Goal: Communication & Community: Connect with others

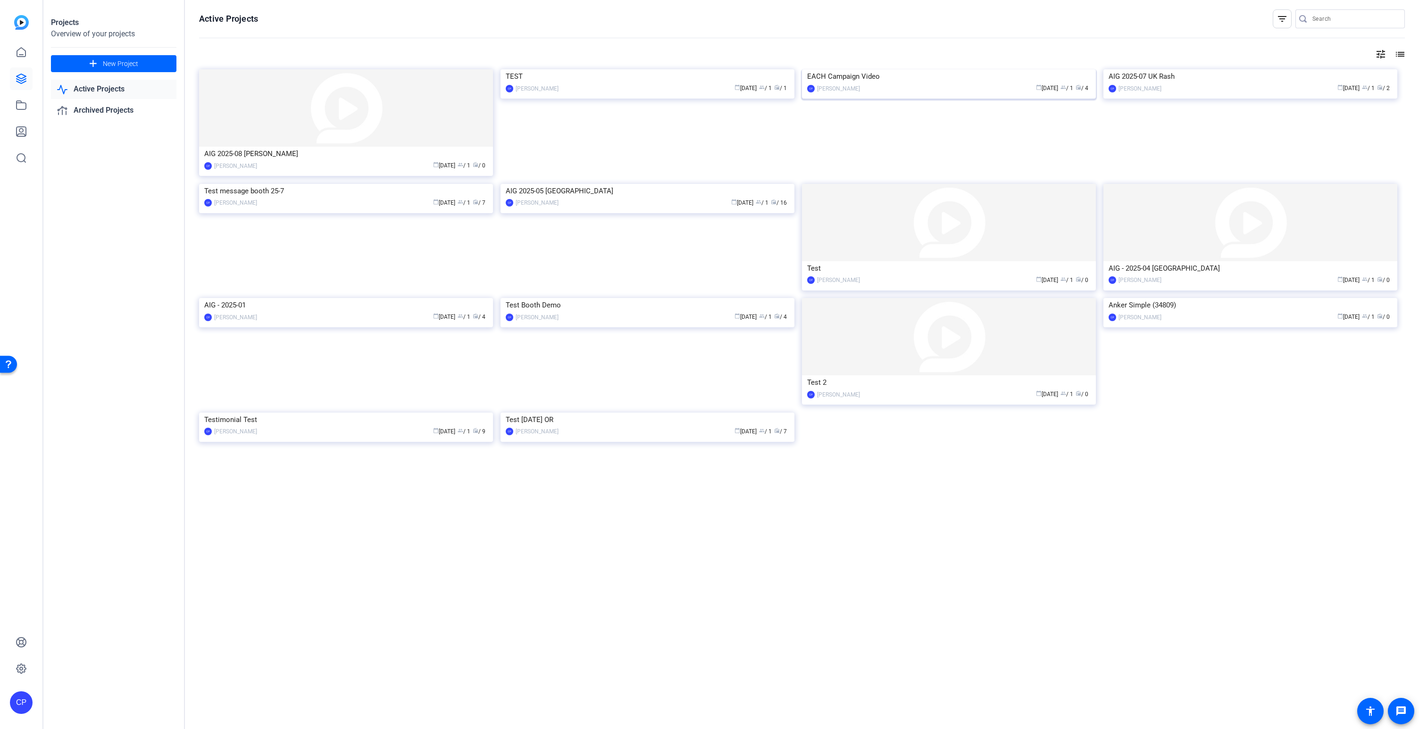
click at [857, 83] on div "EACH Campaign Video" at bounding box center [948, 76] width 283 height 14
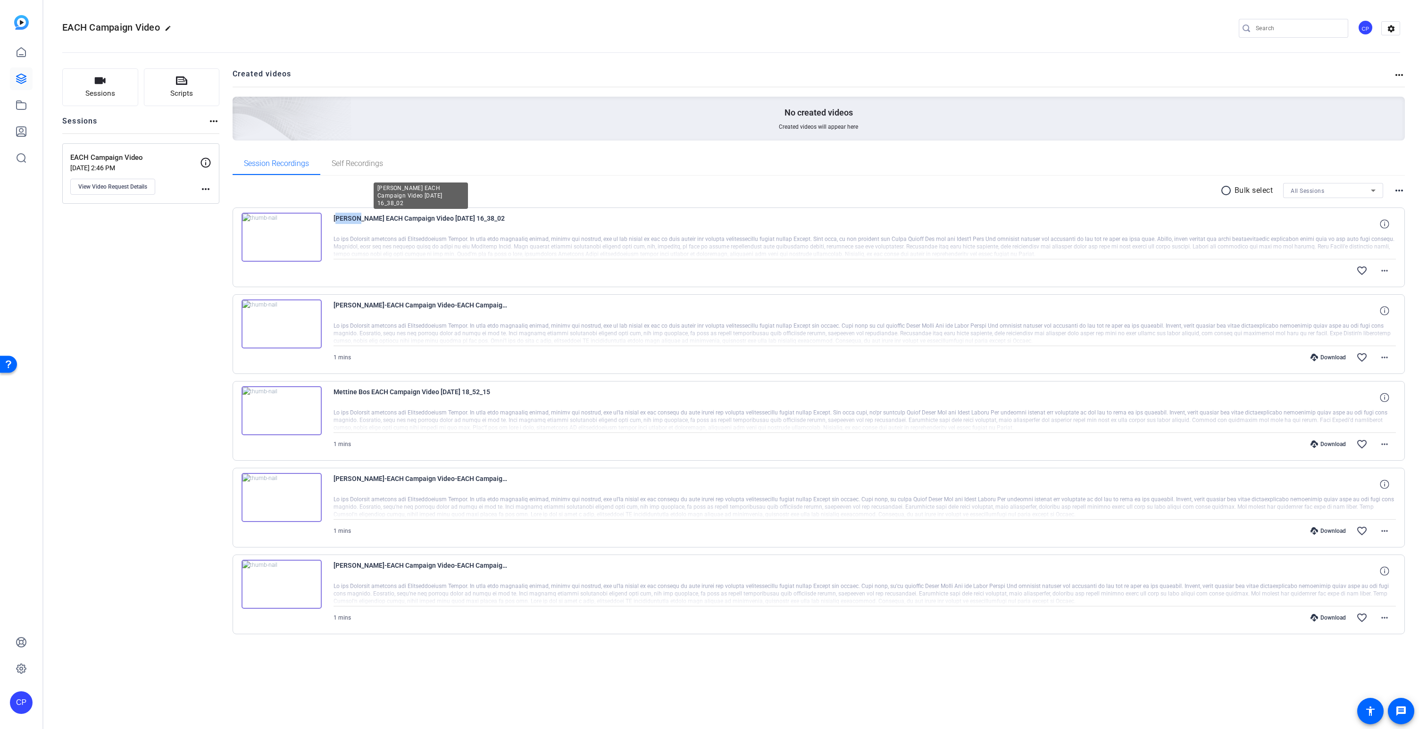
drag, startPoint x: 333, startPoint y: 218, endPoint x: 356, endPoint y: 219, distance: 23.1
click at [356, 219] on span "[PERSON_NAME] EACH Campaign Video [DATE] 16_38_02" at bounding box center [420, 224] width 174 height 23
click at [285, 236] on img at bounding box center [281, 237] width 80 height 49
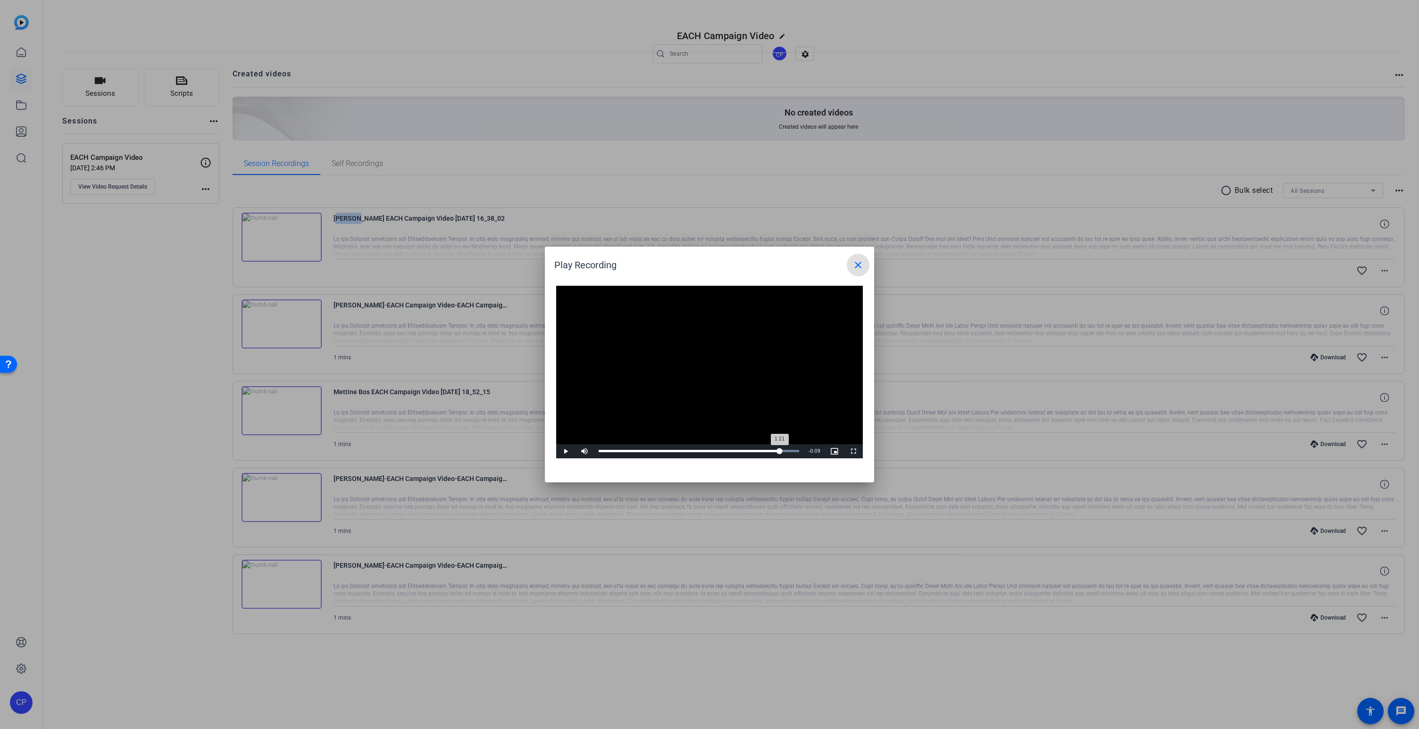
click at [780, 451] on div "Loaded : 100.00% 1:21 1:21" at bounding box center [698, 451] width 200 height 2
click at [861, 266] on mat-icon "close" at bounding box center [857, 264] width 11 height 11
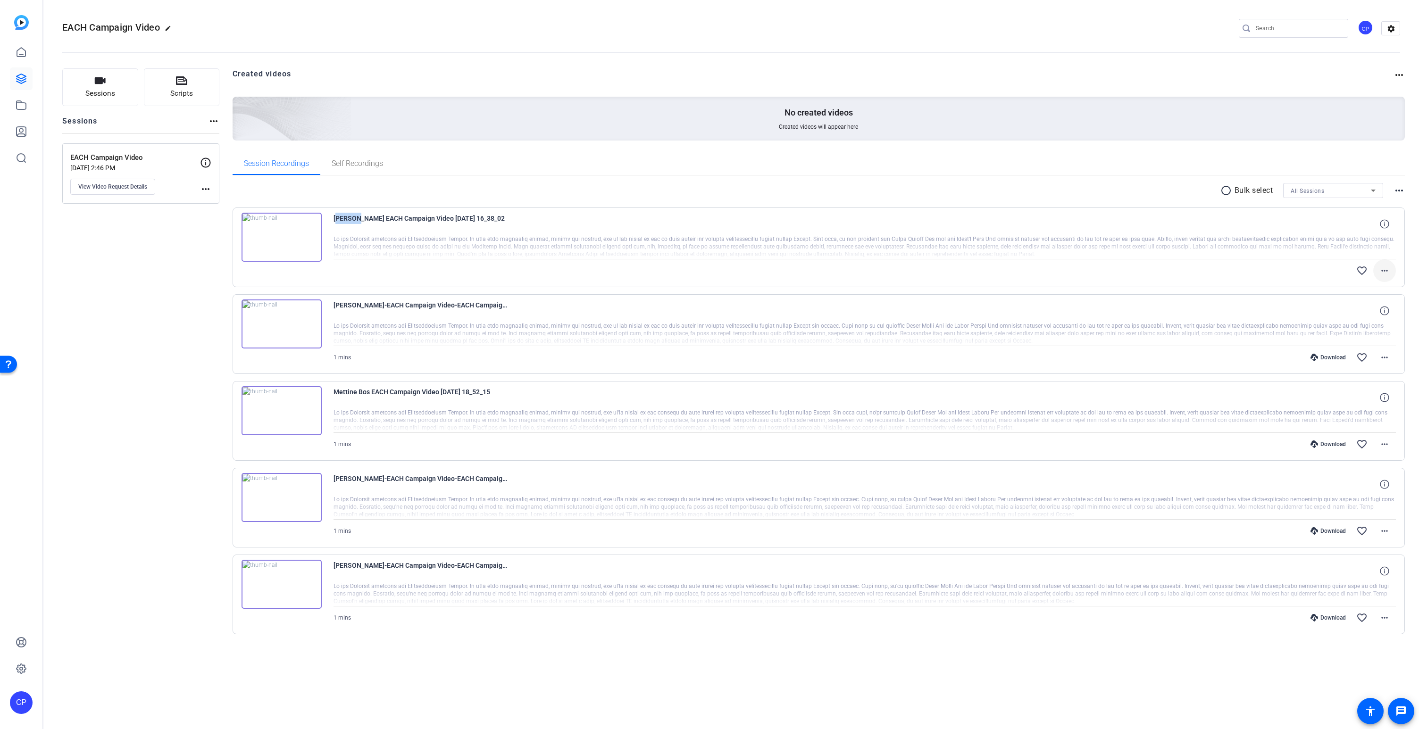
click at [1390, 271] on span at bounding box center [1384, 270] width 23 height 23
click at [1390, 271] on div at bounding box center [709, 364] width 1419 height 729
click at [1384, 267] on mat-icon "more_horiz" at bounding box center [1384, 270] width 11 height 11
click at [1355, 309] on span "Download MP4" at bounding box center [1359, 313] width 57 height 11
click at [1383, 359] on mat-icon "more_horiz" at bounding box center [1384, 357] width 11 height 11
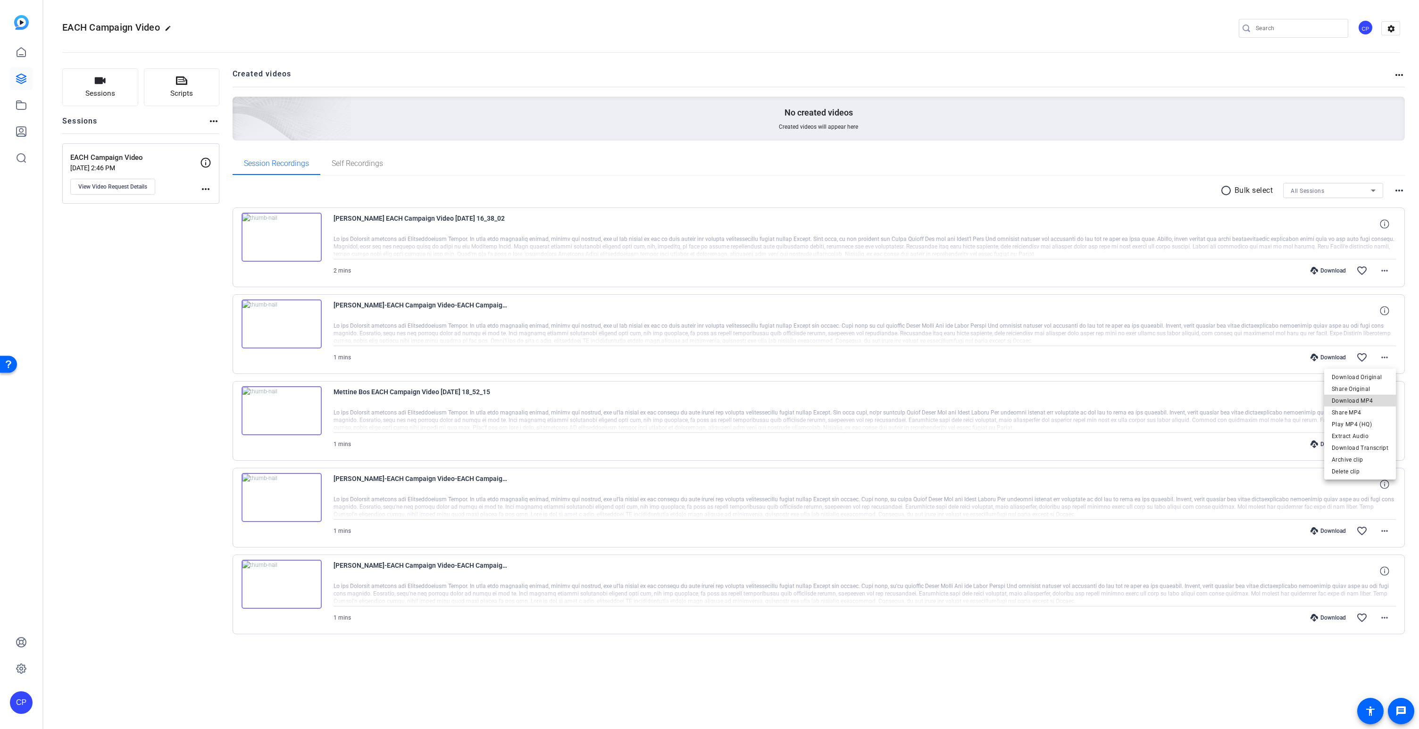
click at [1366, 400] on span "Download MP4" at bounding box center [1359, 400] width 57 height 11
click at [20, 79] on icon at bounding box center [21, 78] width 11 height 11
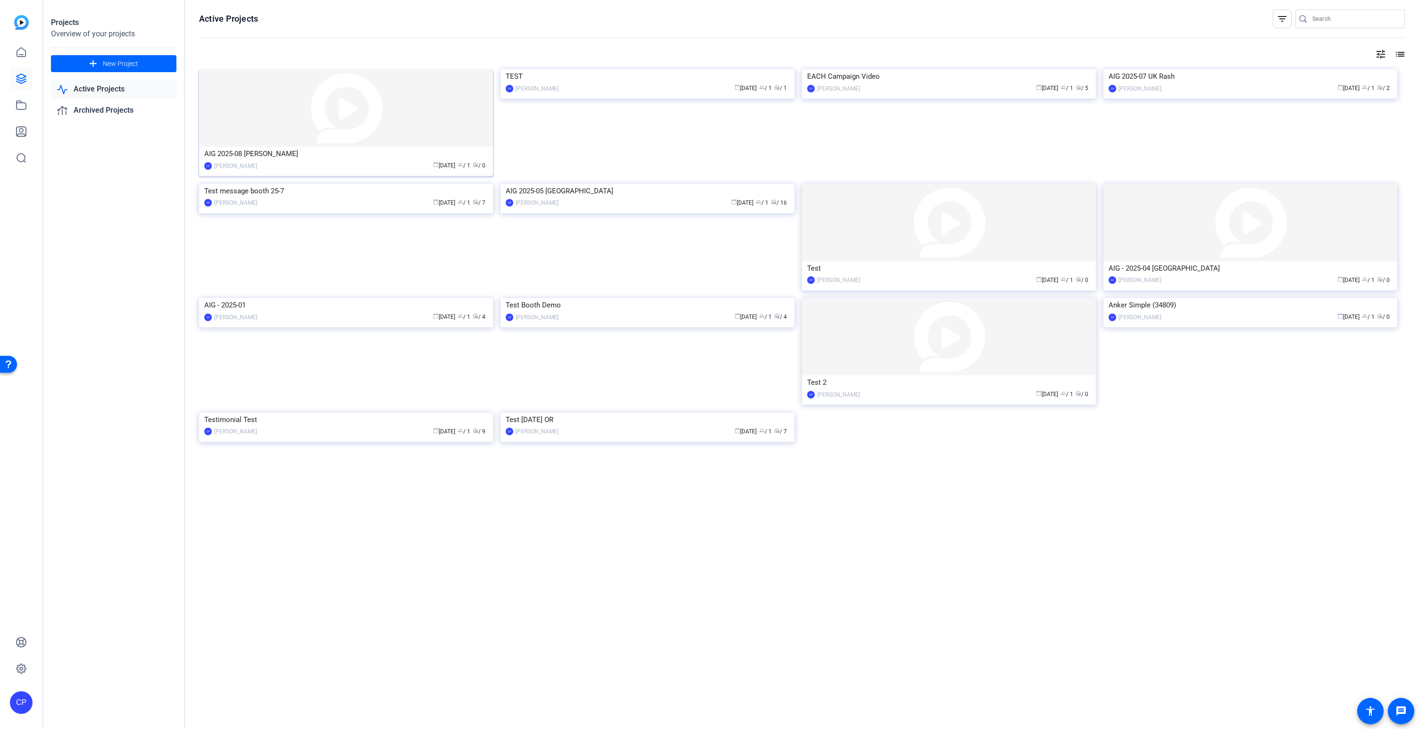
click at [420, 125] on img at bounding box center [346, 107] width 294 height 77
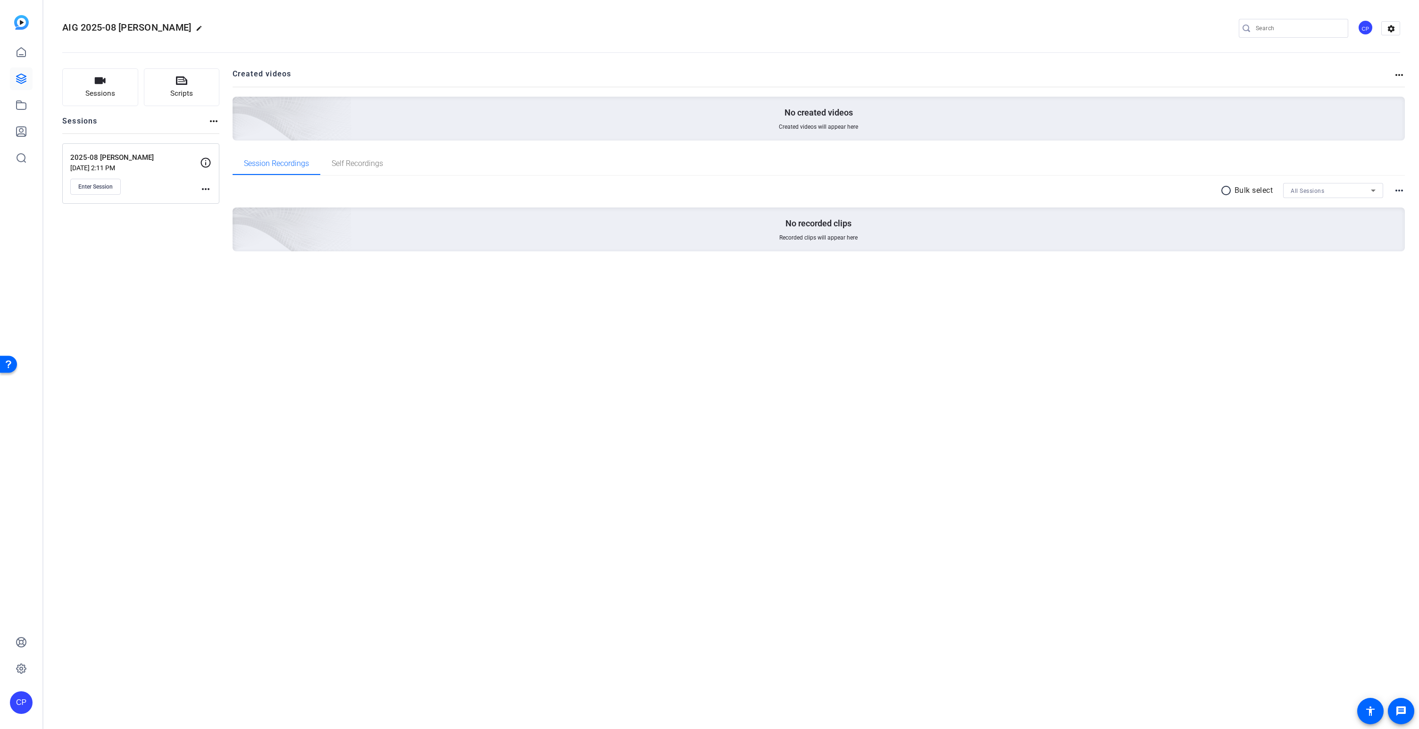
click at [109, 160] on p "2025-08 Paride Lux" at bounding box center [135, 157] width 130 height 11
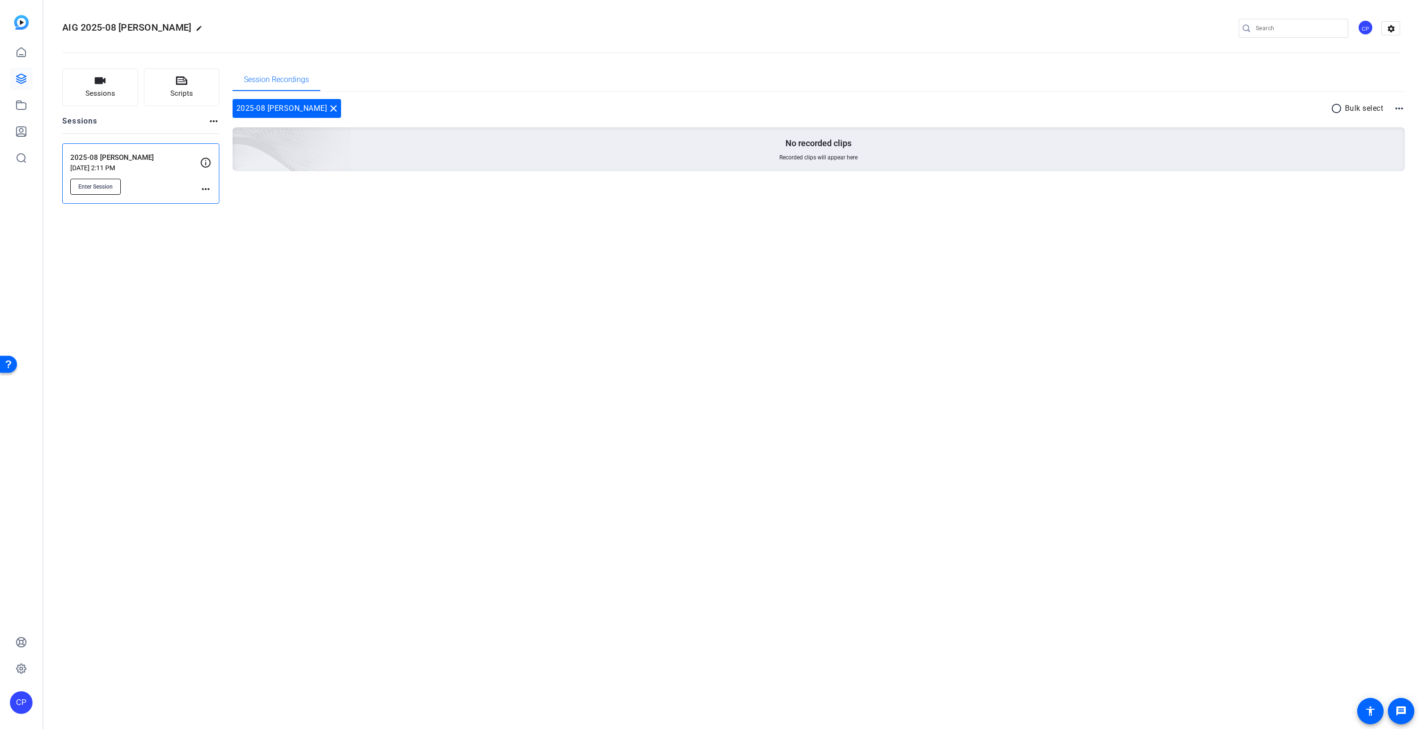
click at [104, 182] on button "Enter Session" at bounding box center [95, 187] width 50 height 16
click at [104, 187] on span "Enter Session" at bounding box center [95, 187] width 34 height 8
click at [205, 189] on mat-icon "more_horiz" at bounding box center [205, 188] width 11 height 11
click at [218, 202] on span "Edit Session" at bounding box center [229, 202] width 43 height 11
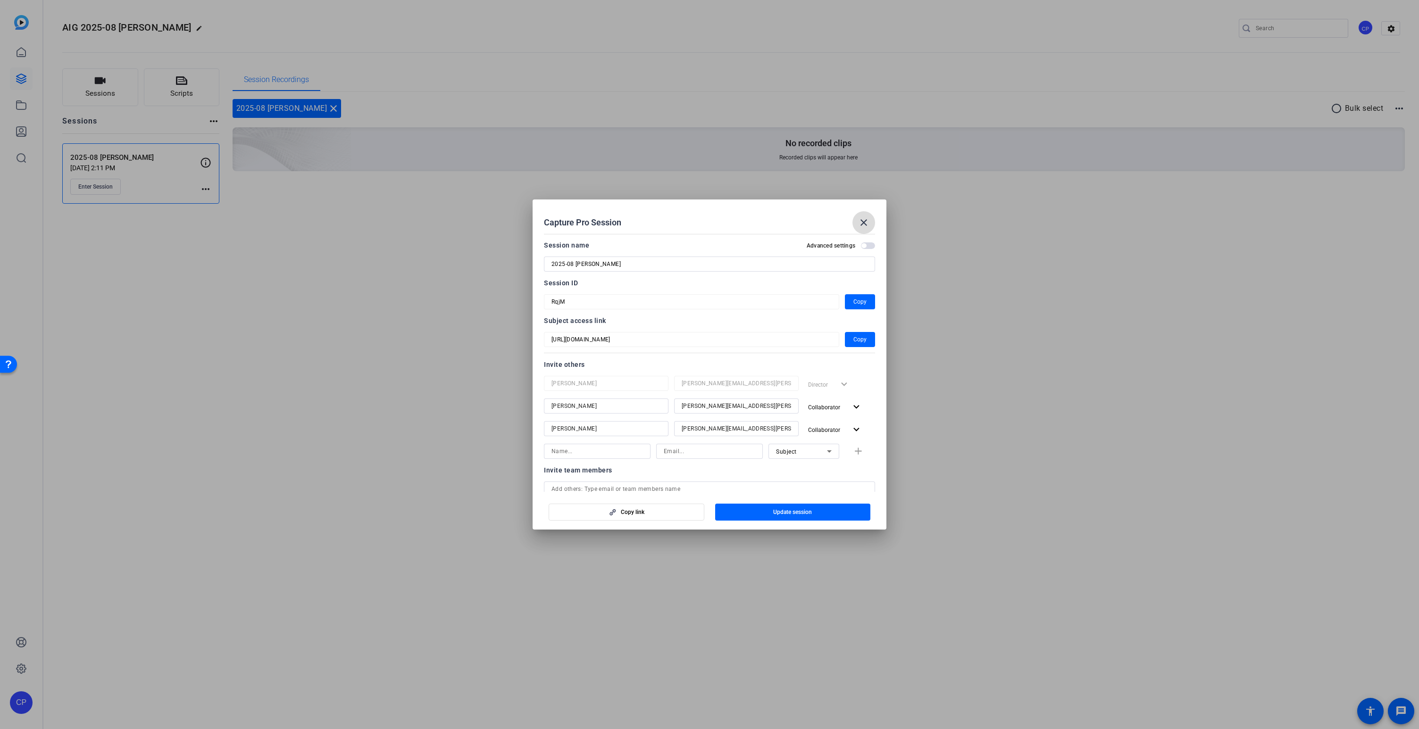
click at [864, 225] on mat-icon "close" at bounding box center [863, 222] width 11 height 11
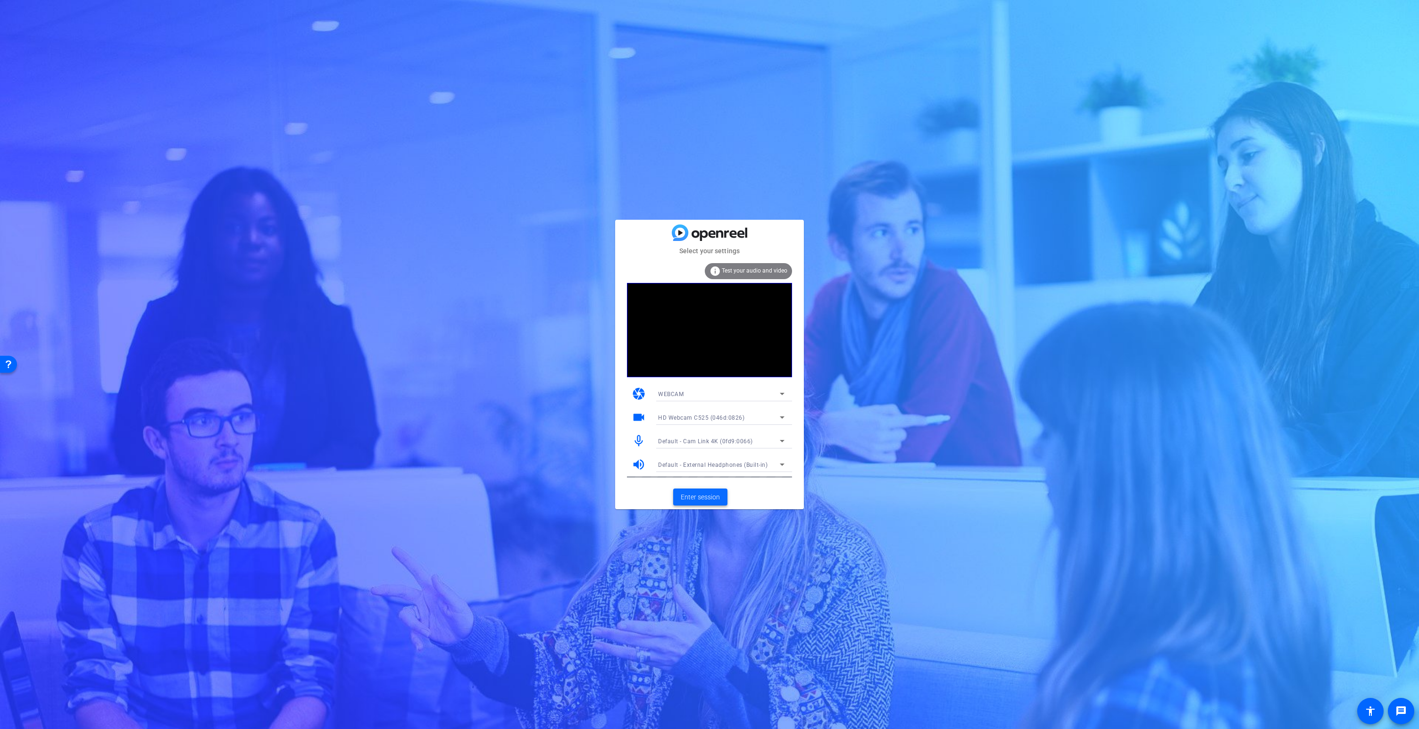
click at [710, 492] on span "Enter session" at bounding box center [700, 497] width 39 height 10
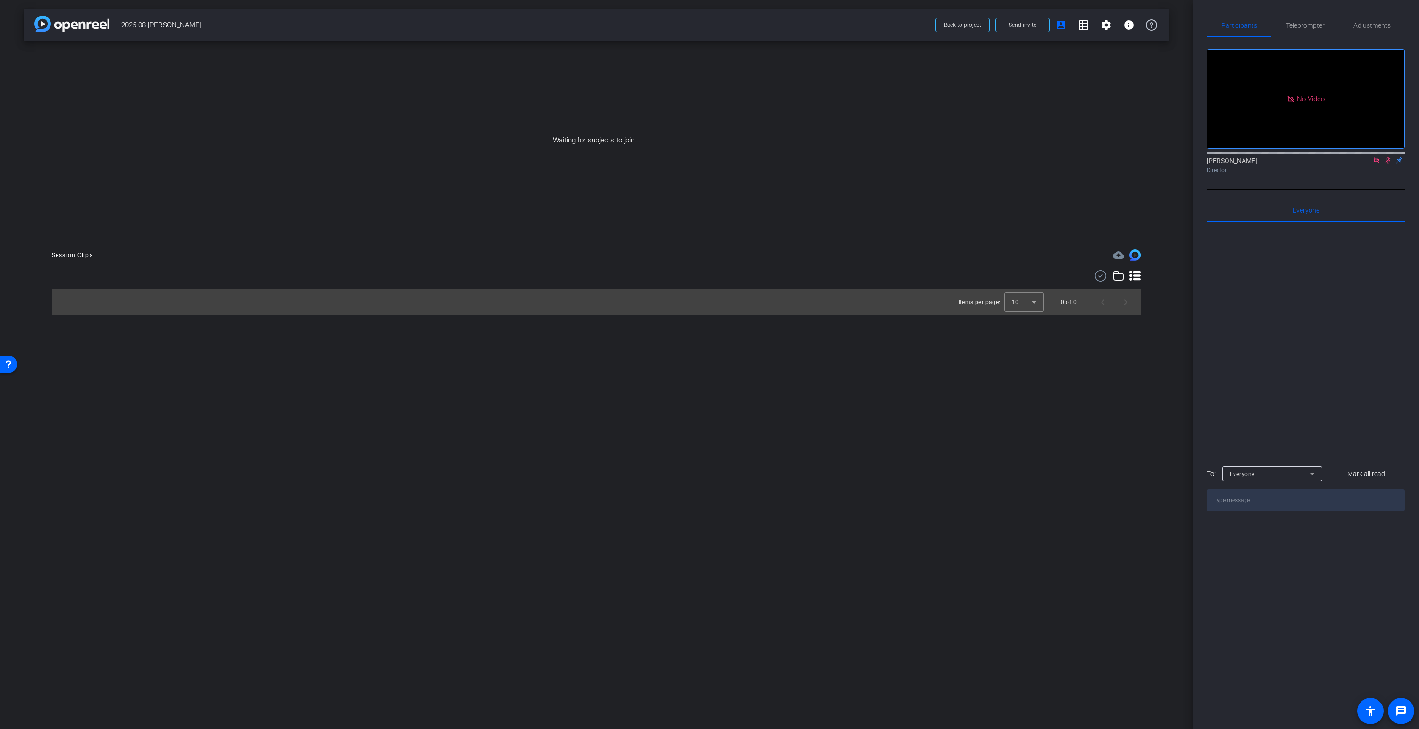
click at [1375, 164] on icon at bounding box center [1376, 160] width 8 height 7
click at [1353, 163] on icon at bounding box center [1354, 160] width 6 height 5
click at [1315, 199] on span "Cam Link 4K (0fd9:0066)" at bounding box center [1291, 197] width 68 height 7
click at [1130, 25] on mat-icon "info" at bounding box center [1128, 24] width 11 height 11
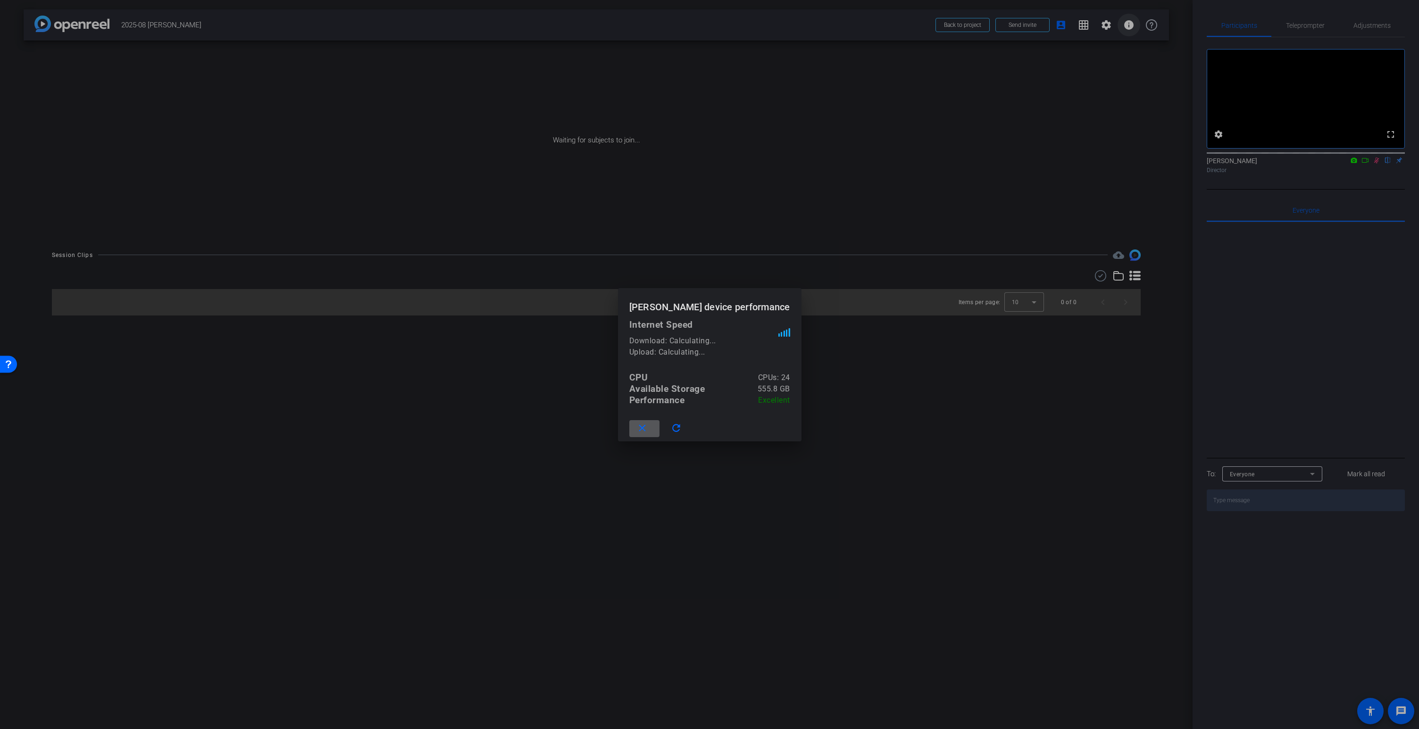
click at [1129, 25] on div at bounding box center [709, 364] width 1419 height 729
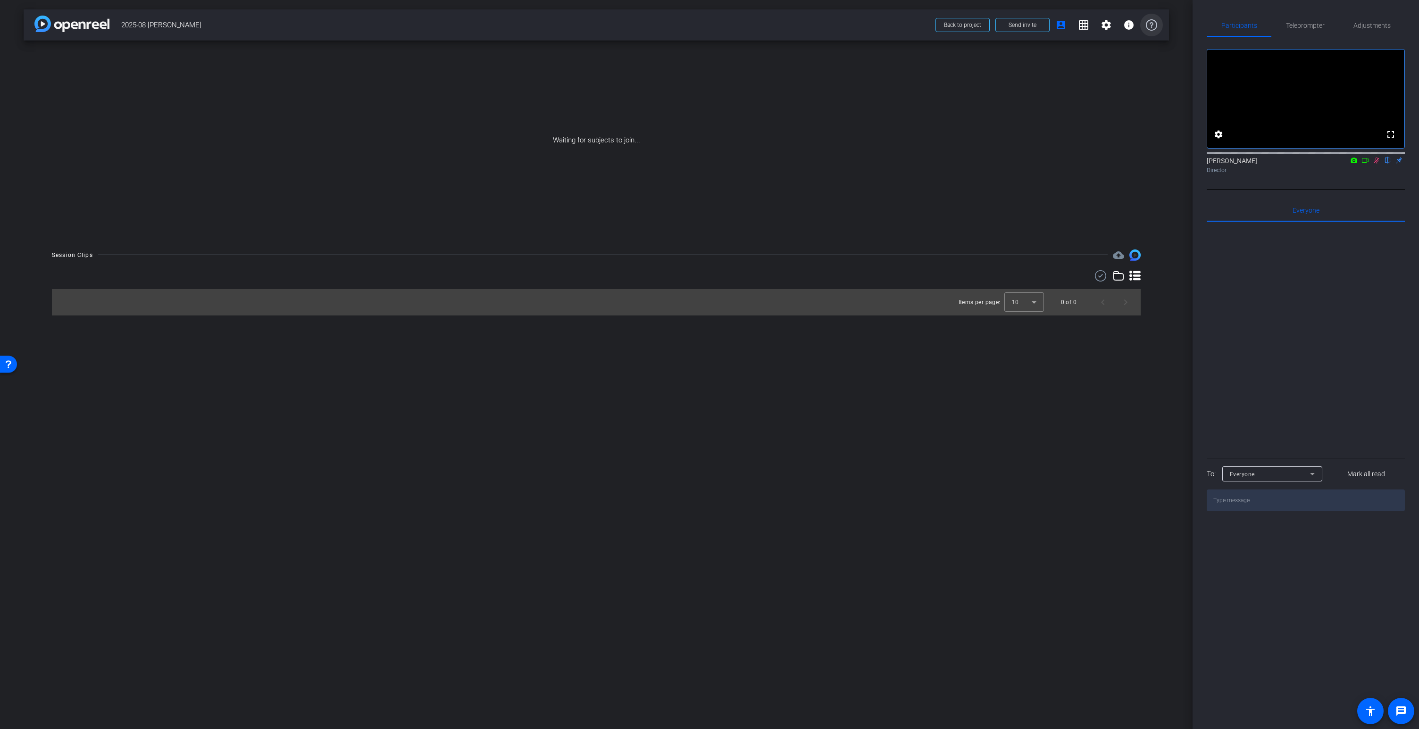
click at [1154, 22] on icon at bounding box center [1151, 24] width 11 height 11
click at [1029, 24] on span "Send invite" at bounding box center [1022, 25] width 28 height 8
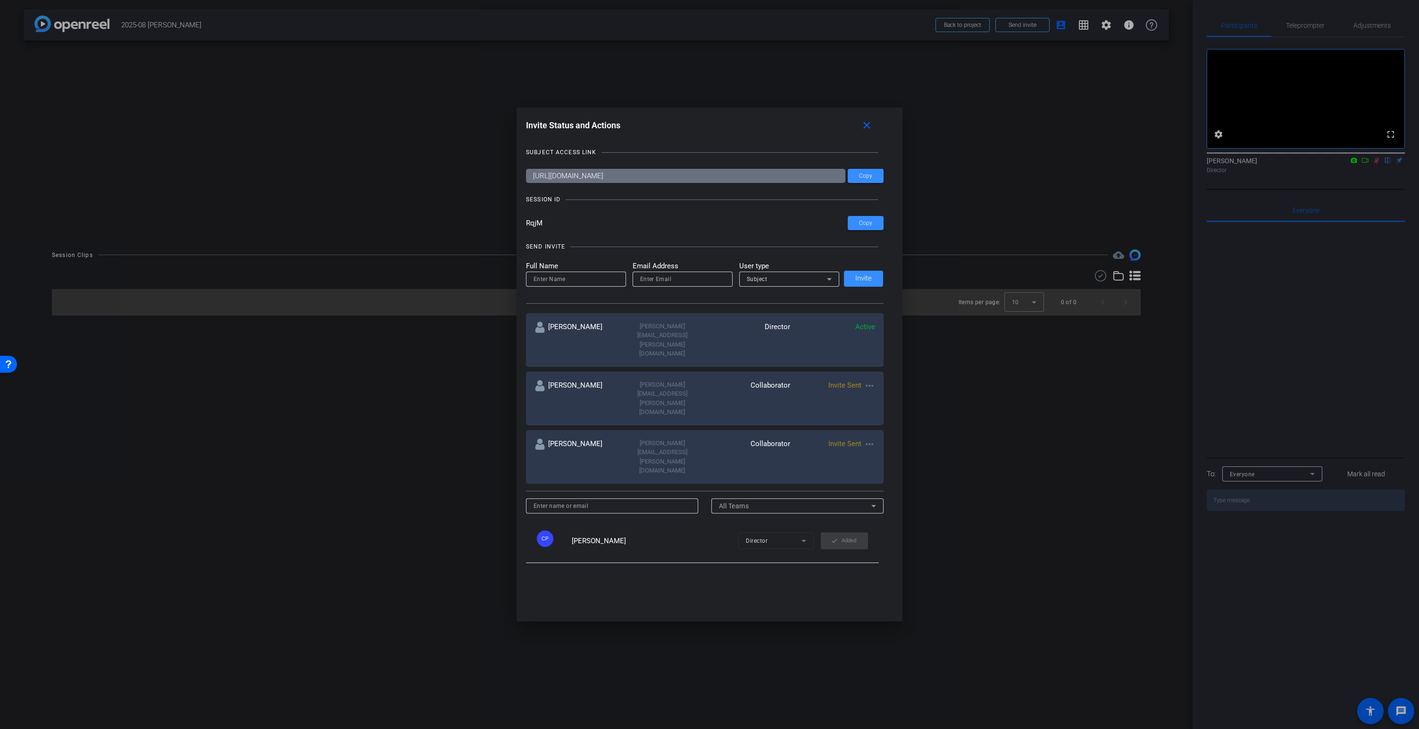
drag, startPoint x: 724, startPoint y: 176, endPoint x: 705, endPoint y: 177, distance: 18.9
click at [705, 177] on input "https://capture.openreel.com/subject/MODE_OTP?otp=RqjM" at bounding box center [685, 176] width 319 height 14
drag, startPoint x: 545, startPoint y: 223, endPoint x: 518, endPoint y: 224, distance: 26.4
click at [519, 223] on div "Invite Status and Actions close SUBJECT ACCESS LINK https://capture.openreel.co…" at bounding box center [709, 365] width 386 height 514
click at [870, 124] on mat-icon "close" at bounding box center [867, 126] width 12 height 12
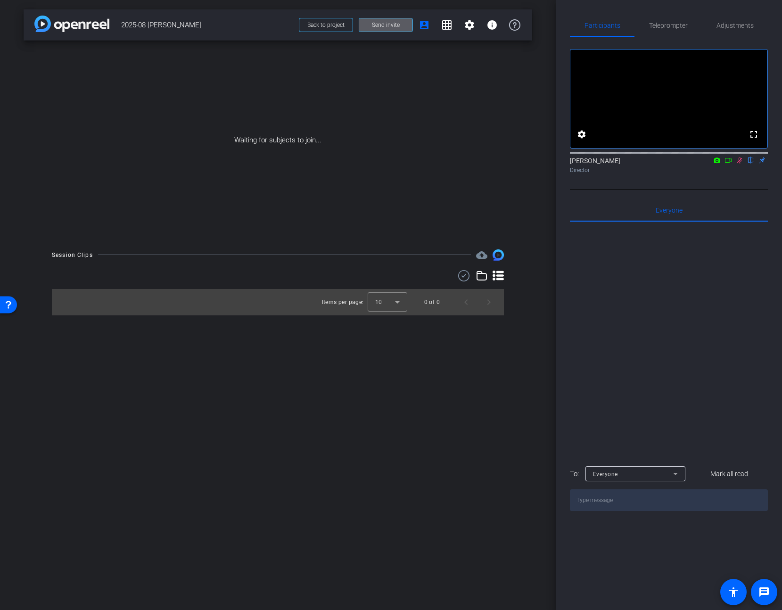
click at [739, 164] on icon at bounding box center [740, 161] width 5 height 6
click at [716, 163] on icon at bounding box center [717, 160] width 6 height 5
click at [739, 172] on div at bounding box center [391, 305] width 782 height 610
click at [470, 29] on mat-icon "settings" at bounding box center [469, 24] width 11 height 11
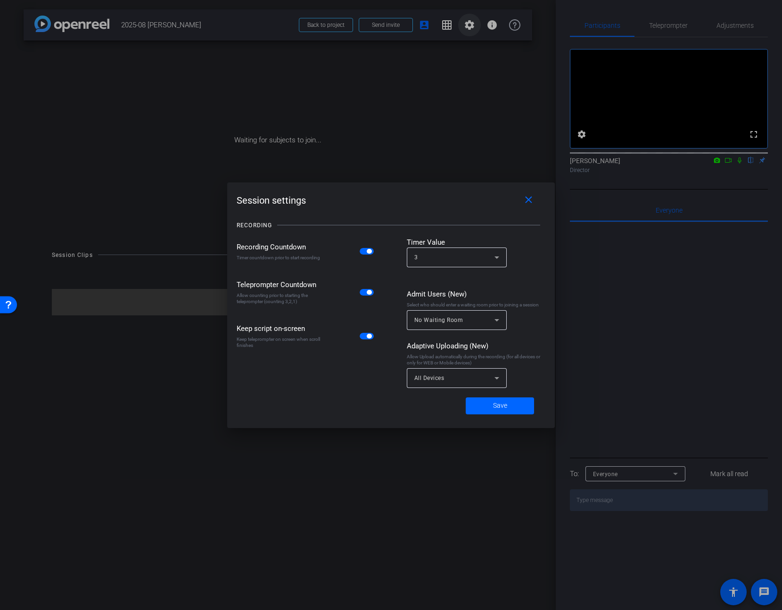
click at [470, 29] on div at bounding box center [391, 305] width 782 height 610
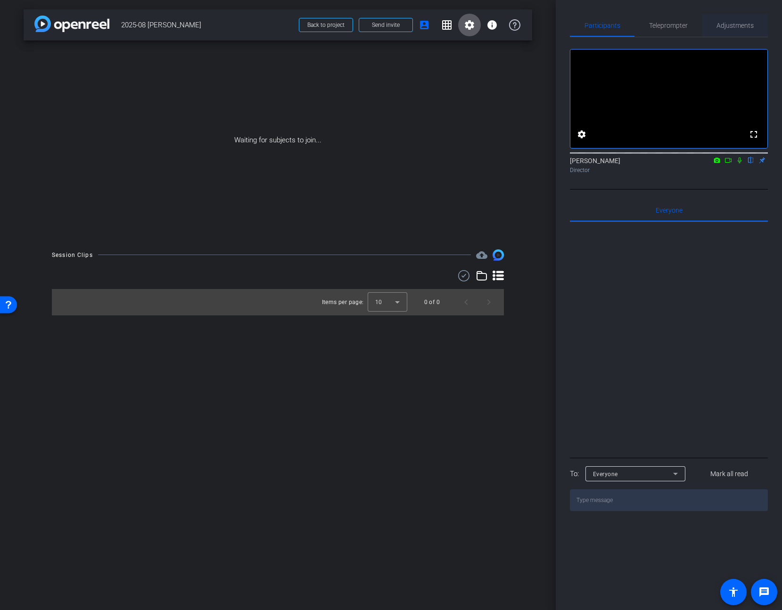
click at [728, 27] on span "Adjustments" at bounding box center [735, 25] width 37 height 7
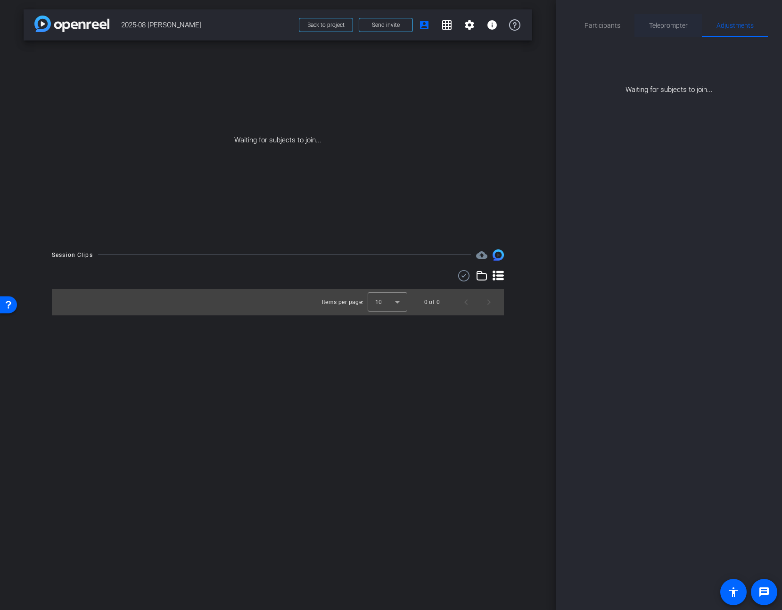
click at [671, 23] on span "Teleprompter" at bounding box center [668, 25] width 39 height 7
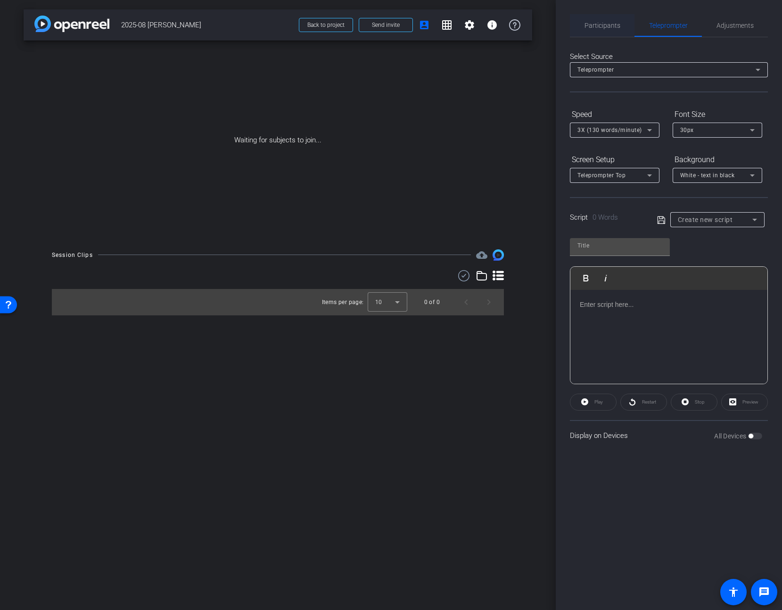
click at [593, 25] on span "Participants" at bounding box center [603, 25] width 36 height 7
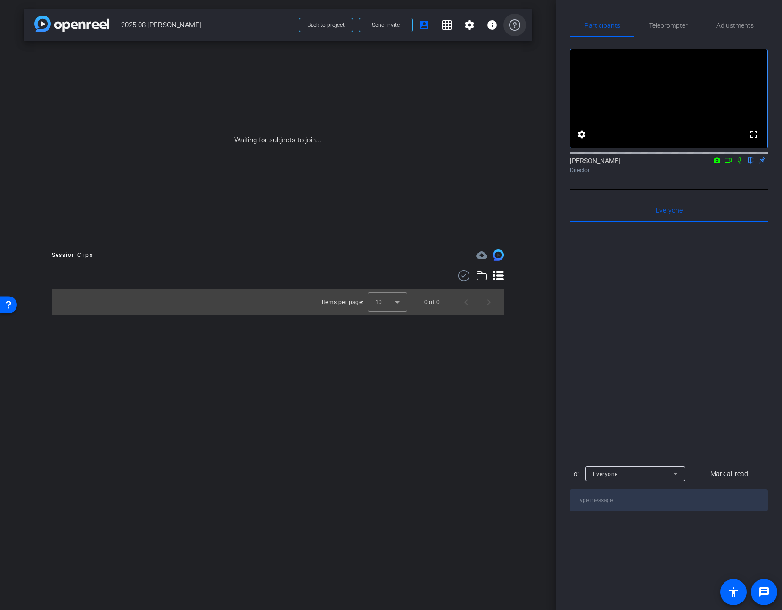
click at [513, 25] on icon at bounding box center [514, 24] width 11 height 11
click at [448, 28] on mat-icon "grid_on" at bounding box center [446, 24] width 11 height 11
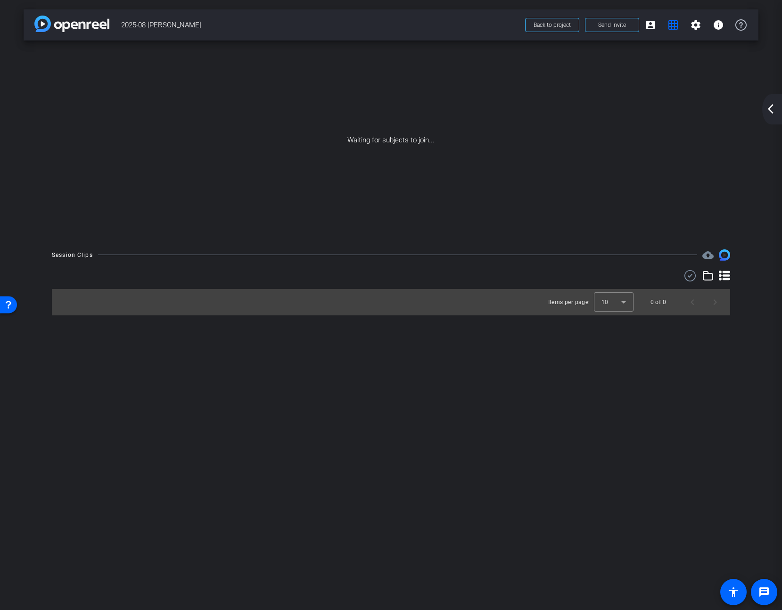
click at [767, 109] on mat-icon "arrow_back_ios_new" at bounding box center [770, 108] width 11 height 11
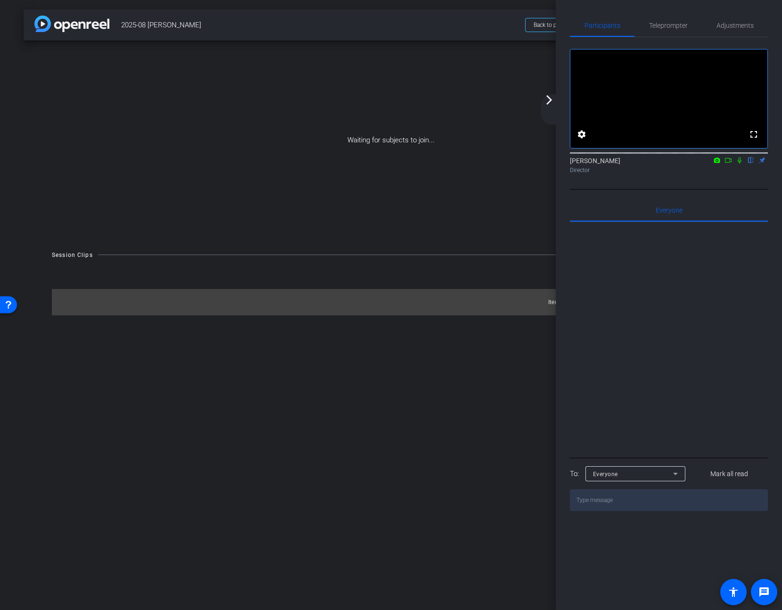
click at [715, 163] on icon at bounding box center [717, 160] width 6 height 5
click at [715, 171] on div at bounding box center [391, 305] width 782 height 610
click at [739, 164] on icon at bounding box center [740, 160] width 8 height 7
click at [548, 103] on mat-icon "arrow_forward_ios" at bounding box center [549, 99] width 11 height 11
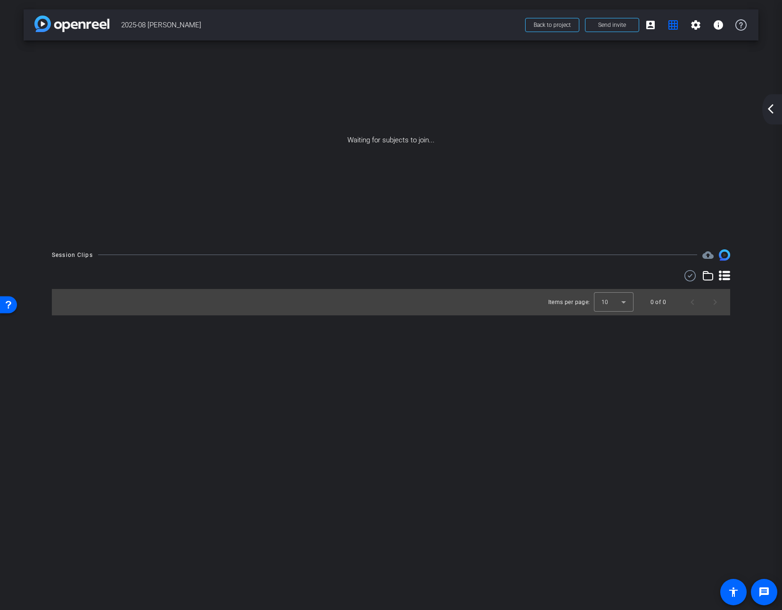
click at [770, 111] on mat-icon "arrow_back_ios_new" at bounding box center [770, 108] width 11 height 11
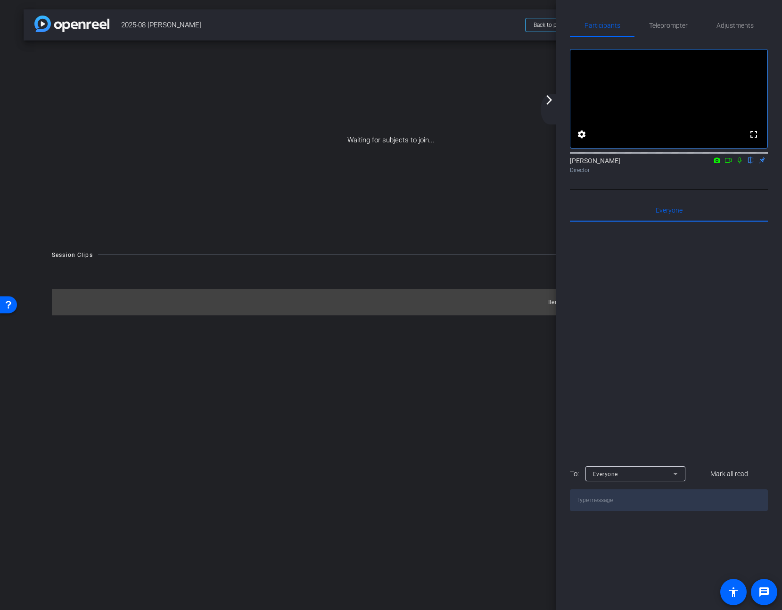
click at [731, 164] on icon at bounding box center [729, 160] width 8 height 7
click at [739, 163] on icon at bounding box center [739, 160] width 5 height 5
click at [548, 100] on mat-icon "arrow_forward_ios" at bounding box center [549, 99] width 11 height 11
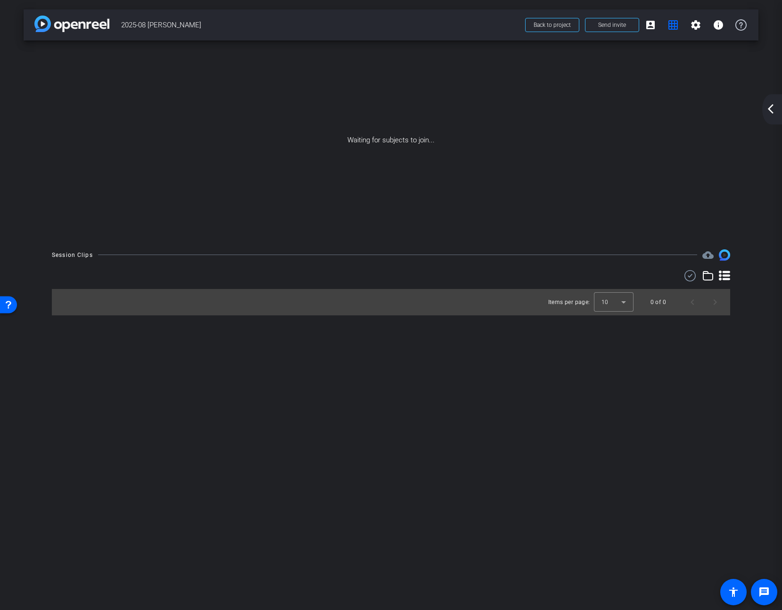
click at [773, 108] on mat-icon "arrow_back_ios_new" at bounding box center [770, 108] width 11 height 11
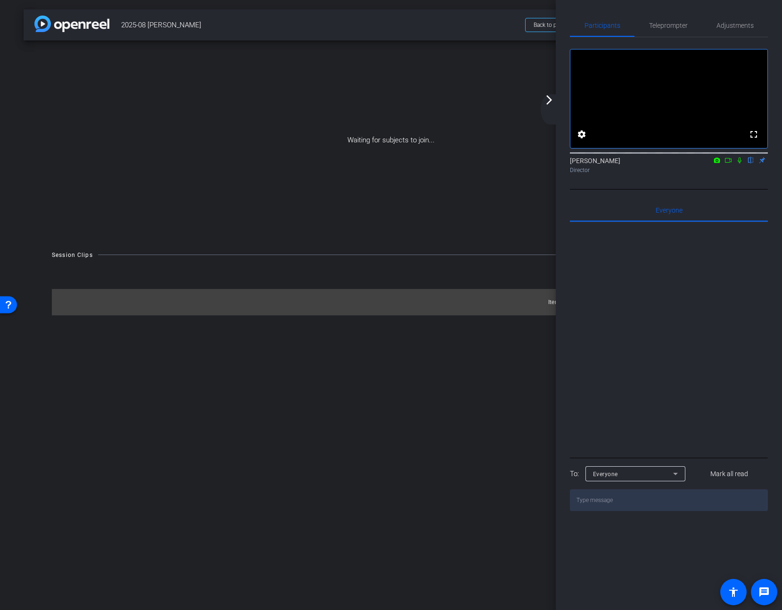
click at [739, 164] on icon at bounding box center [740, 160] width 8 height 7
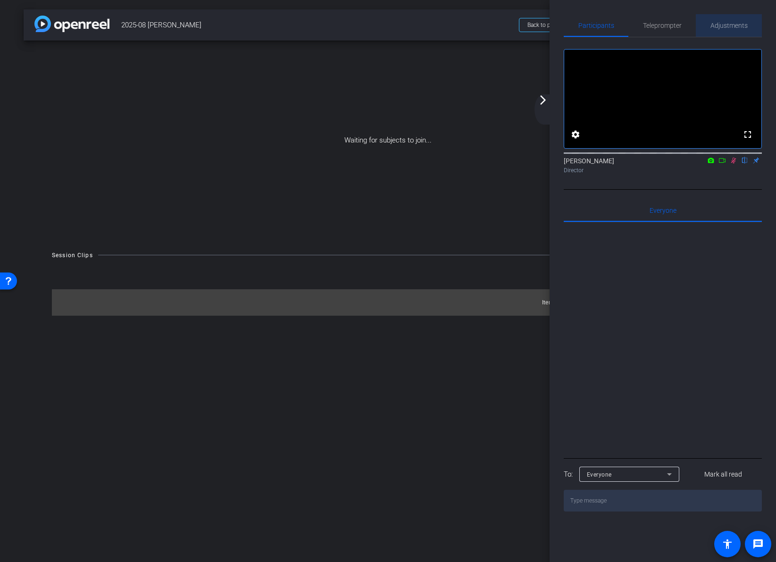
click at [729, 27] on span "Adjustments" at bounding box center [728, 25] width 37 height 7
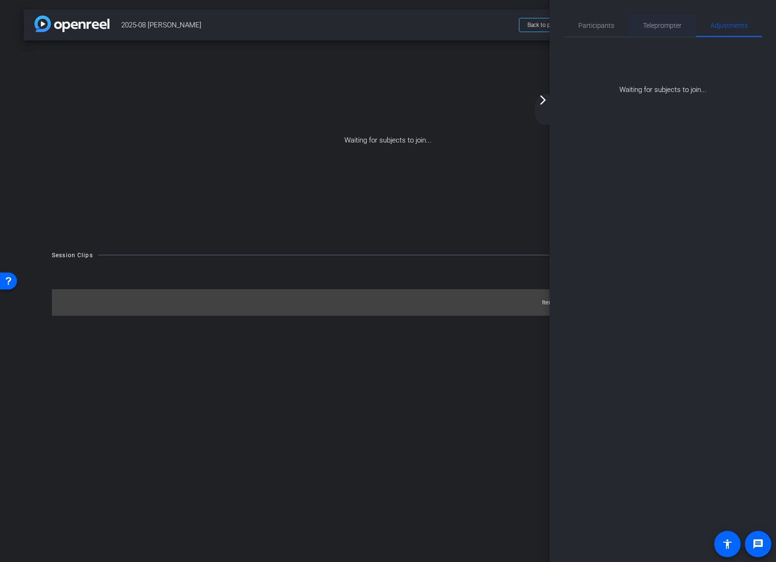
click at [668, 27] on span "Teleprompter" at bounding box center [662, 25] width 39 height 7
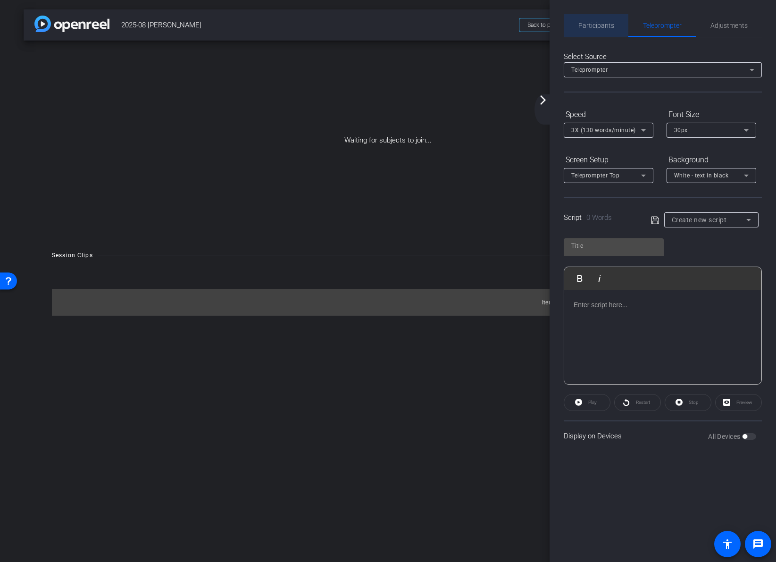
click at [600, 27] on span "Participants" at bounding box center [596, 25] width 36 height 7
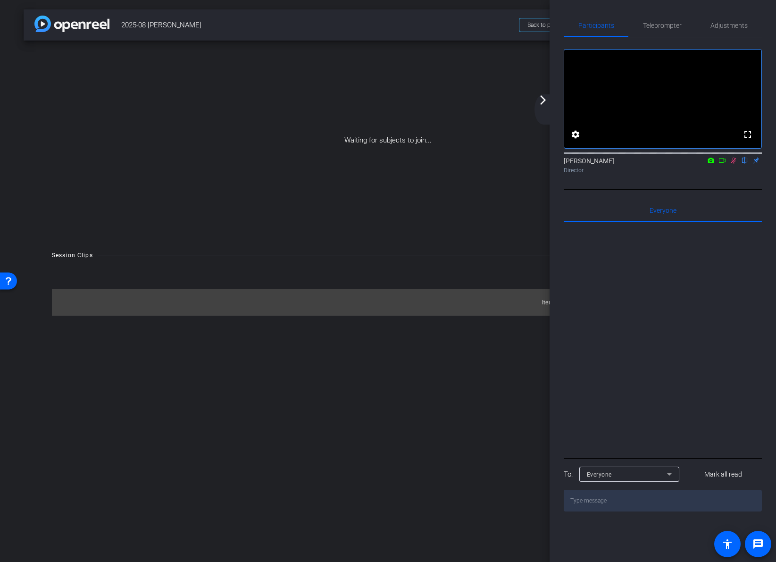
click at [731, 164] on icon at bounding box center [733, 161] width 5 height 6
click at [542, 102] on mat-icon "arrow_forward_ios" at bounding box center [542, 99] width 11 height 11
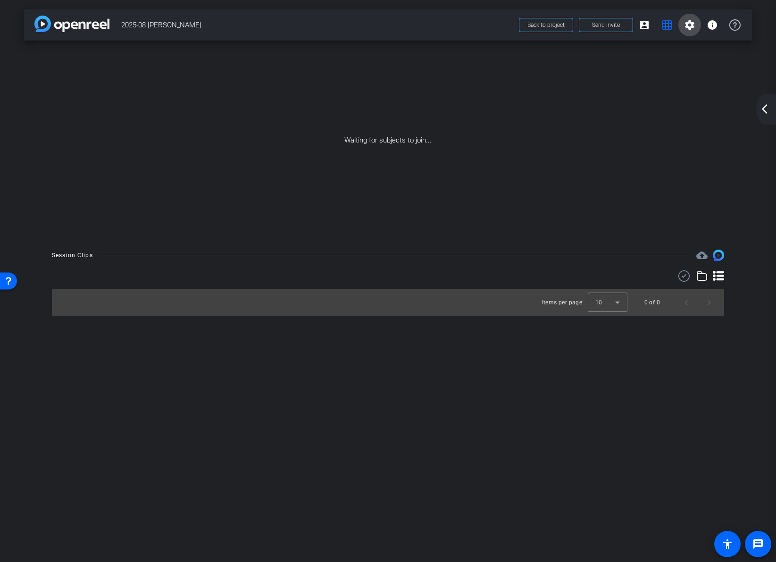
click at [691, 25] on mat-icon "settings" at bounding box center [689, 24] width 11 height 11
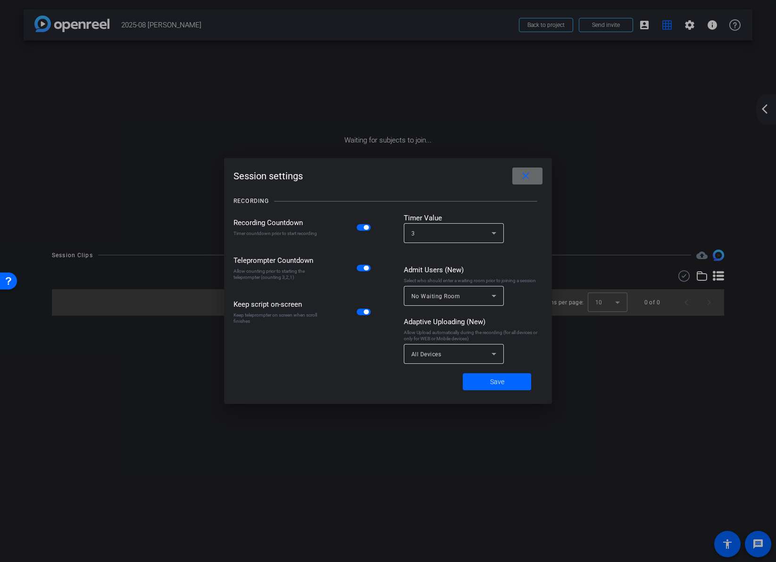
click at [523, 177] on mat-icon "close" at bounding box center [526, 176] width 12 height 12
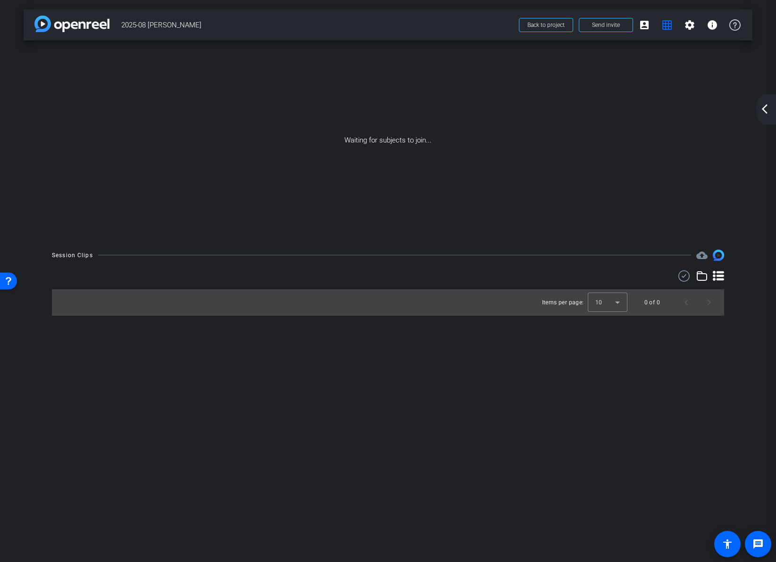
click at [720, 279] on icon at bounding box center [718, 276] width 11 height 10
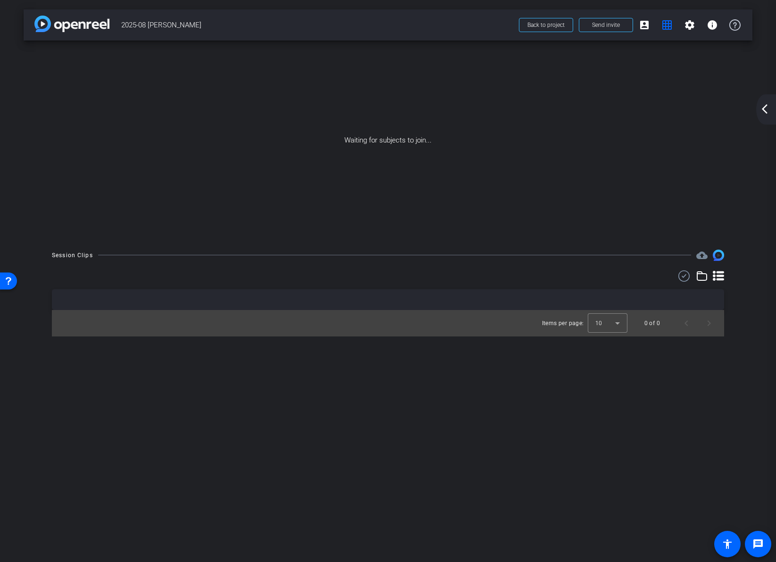
click at [720, 277] on icon at bounding box center [718, 275] width 11 height 11
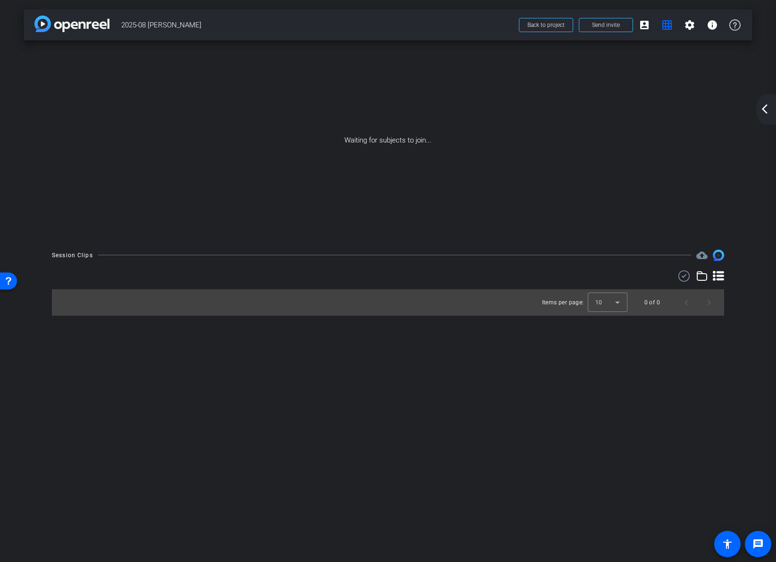
click at [720, 277] on icon at bounding box center [718, 275] width 11 height 11
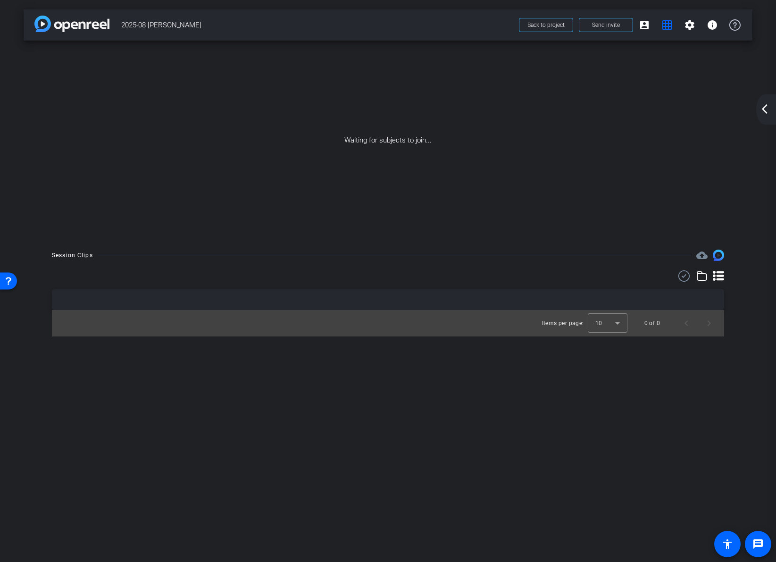
click at [685, 276] on icon at bounding box center [684, 275] width 14 height 11
click at [683, 276] on span at bounding box center [674, 277] width 33 height 23
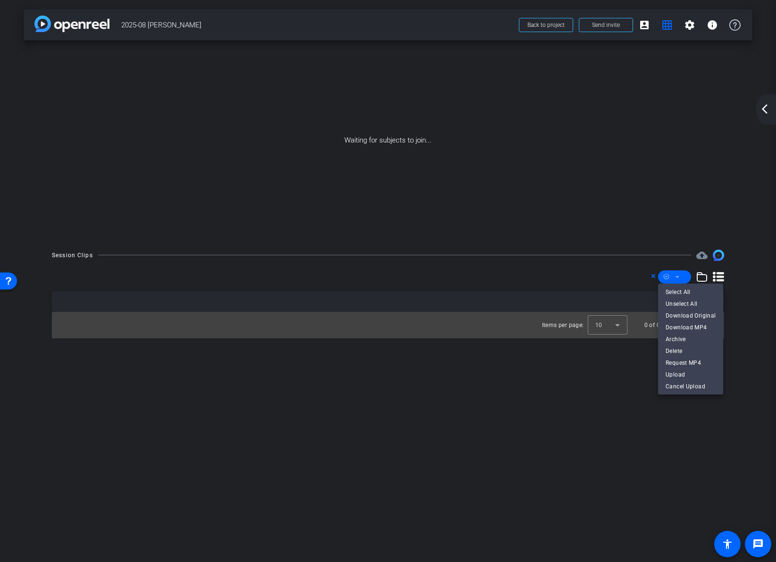
click at [683, 276] on div at bounding box center [388, 281] width 776 height 562
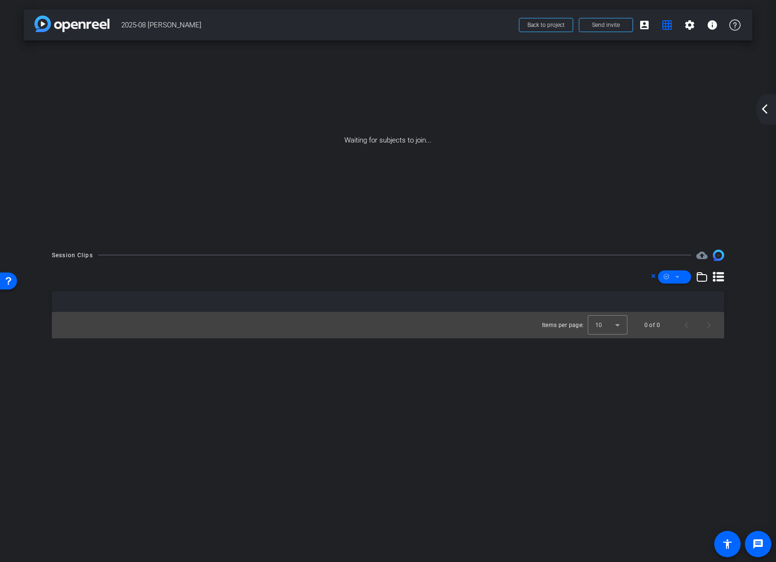
click at [654, 275] on icon at bounding box center [653, 275] width 5 height 11
click at [765, 109] on mat-icon "arrow_back_ios_new" at bounding box center [764, 108] width 11 height 11
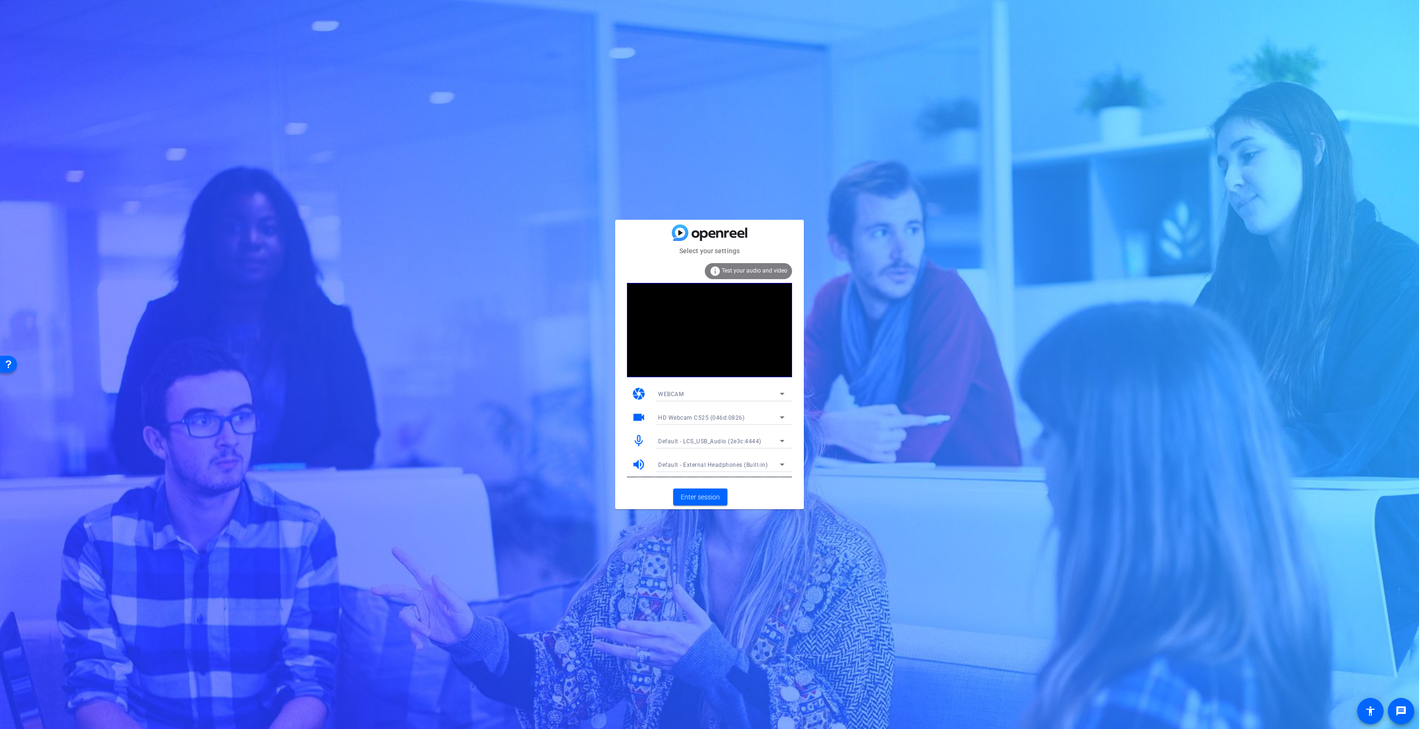
click at [706, 441] on span "Default - LCS_USB_Audio (2e3c:4444)" at bounding box center [709, 441] width 103 height 7
click at [699, 474] on span "LCS_USB_Audio (2e3c:4444)" at bounding box center [696, 474] width 76 height 11
click at [699, 417] on span "HD Webcam C525 (046d:0826)" at bounding box center [701, 418] width 86 height 7
click at [693, 454] on span "Cam Link 4K (0fd9:0066)" at bounding box center [692, 451] width 68 height 11
click at [700, 497] on span "Enter session" at bounding box center [700, 497] width 39 height 10
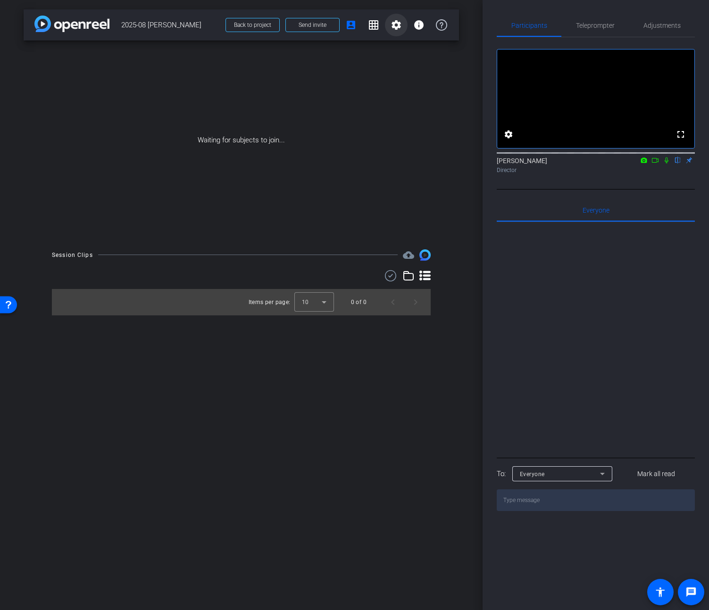
click at [399, 26] on mat-icon "settings" at bounding box center [395, 24] width 11 height 11
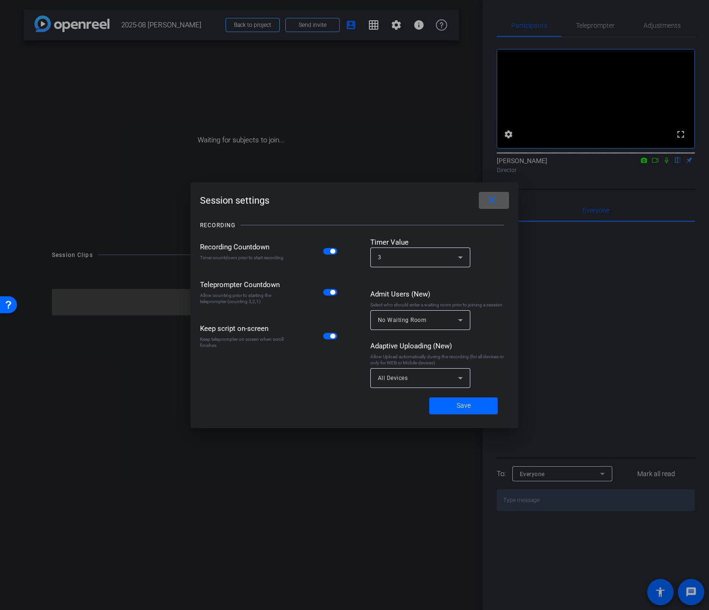
click at [495, 199] on mat-icon "close" at bounding box center [492, 200] width 12 height 12
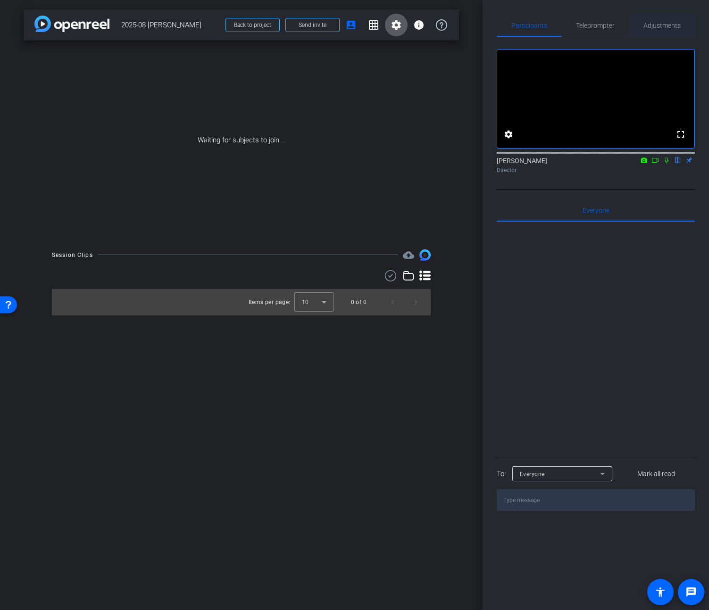
click at [663, 26] on span "Adjustments" at bounding box center [661, 25] width 37 height 7
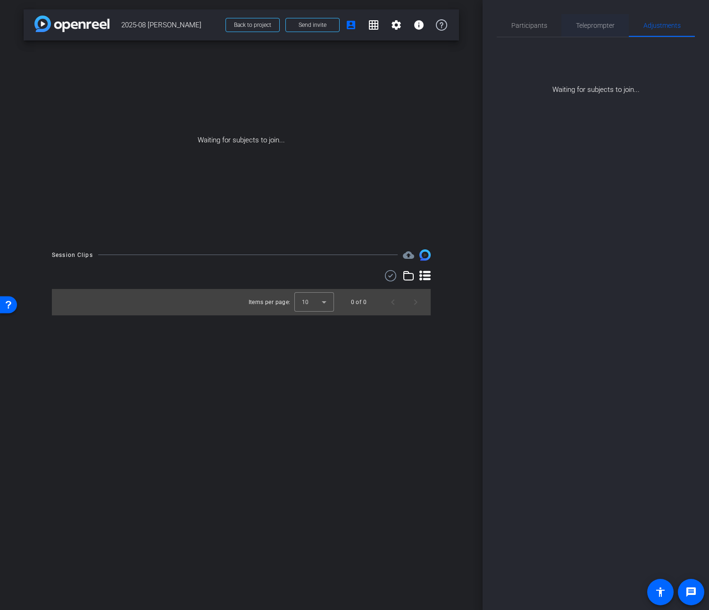
click at [599, 26] on span "Teleprompter" at bounding box center [595, 25] width 39 height 7
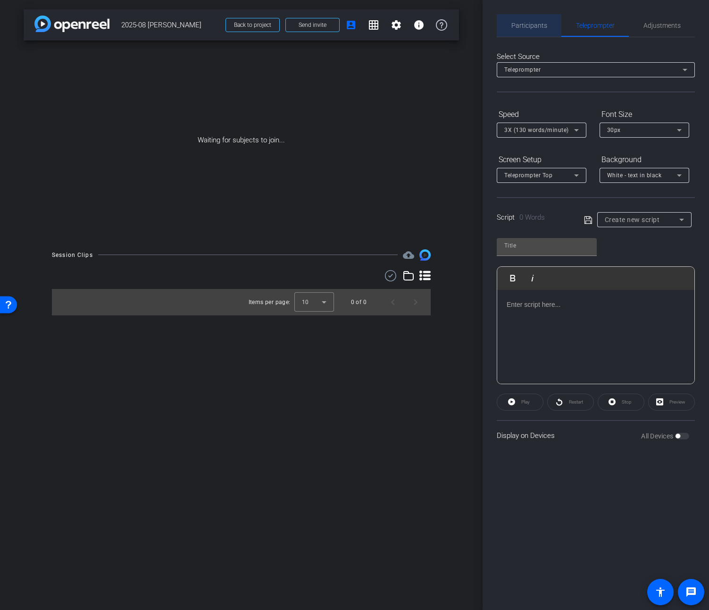
click at [530, 29] on span "Participants" at bounding box center [529, 25] width 36 height 7
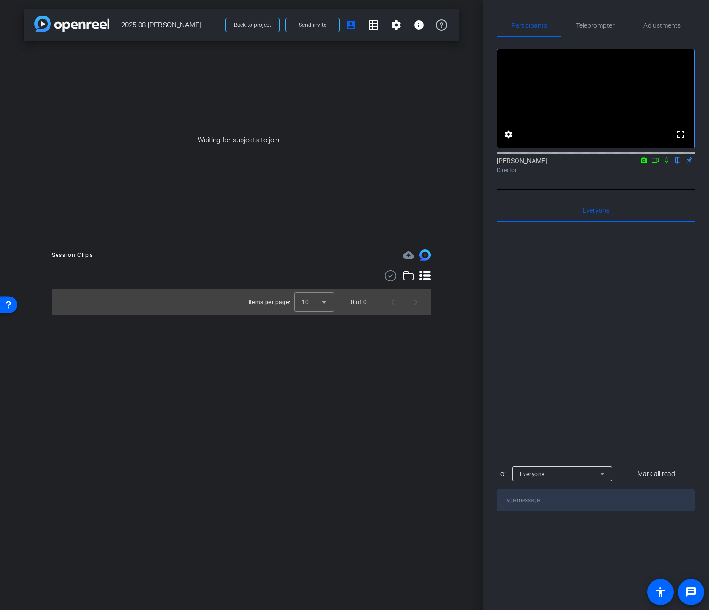
click at [665, 164] on icon at bounding box center [667, 161] width 4 height 6
click at [666, 164] on icon at bounding box center [666, 161] width 5 height 6
click at [666, 164] on icon at bounding box center [667, 161] width 4 height 6
click at [679, 164] on mat-icon "flip" at bounding box center [677, 160] width 11 height 8
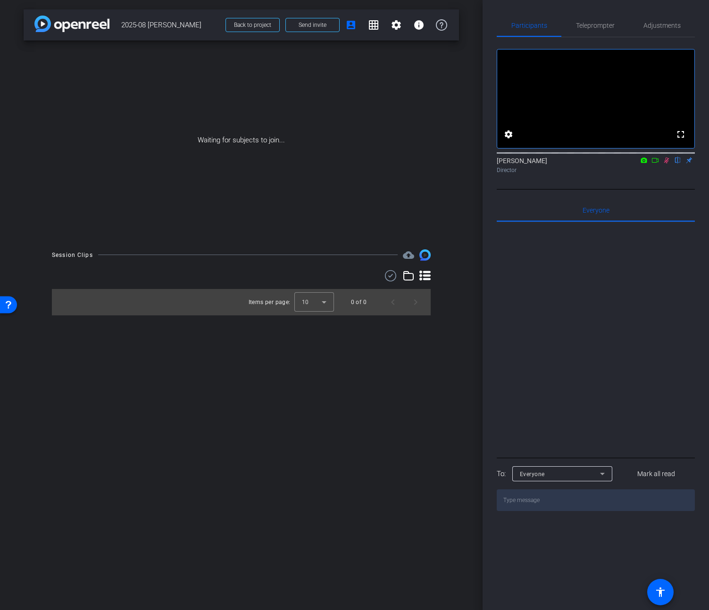
click at [680, 164] on mat-icon "flip" at bounding box center [677, 160] width 11 height 8
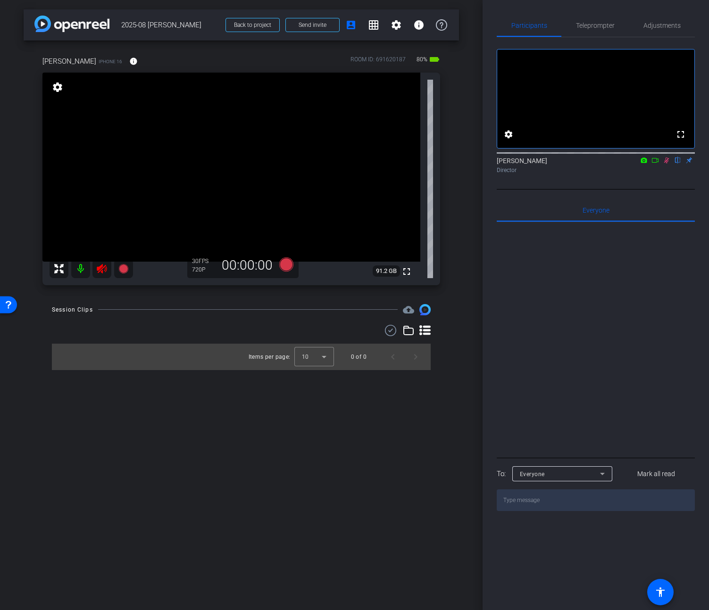
click at [666, 164] on icon at bounding box center [667, 160] width 8 height 7
drag, startPoint x: 104, startPoint y: 269, endPoint x: 116, endPoint y: 272, distance: 11.7
click at [104, 269] on icon at bounding box center [101, 268] width 11 height 11
